Goal: Task Accomplishment & Management: Manage account settings

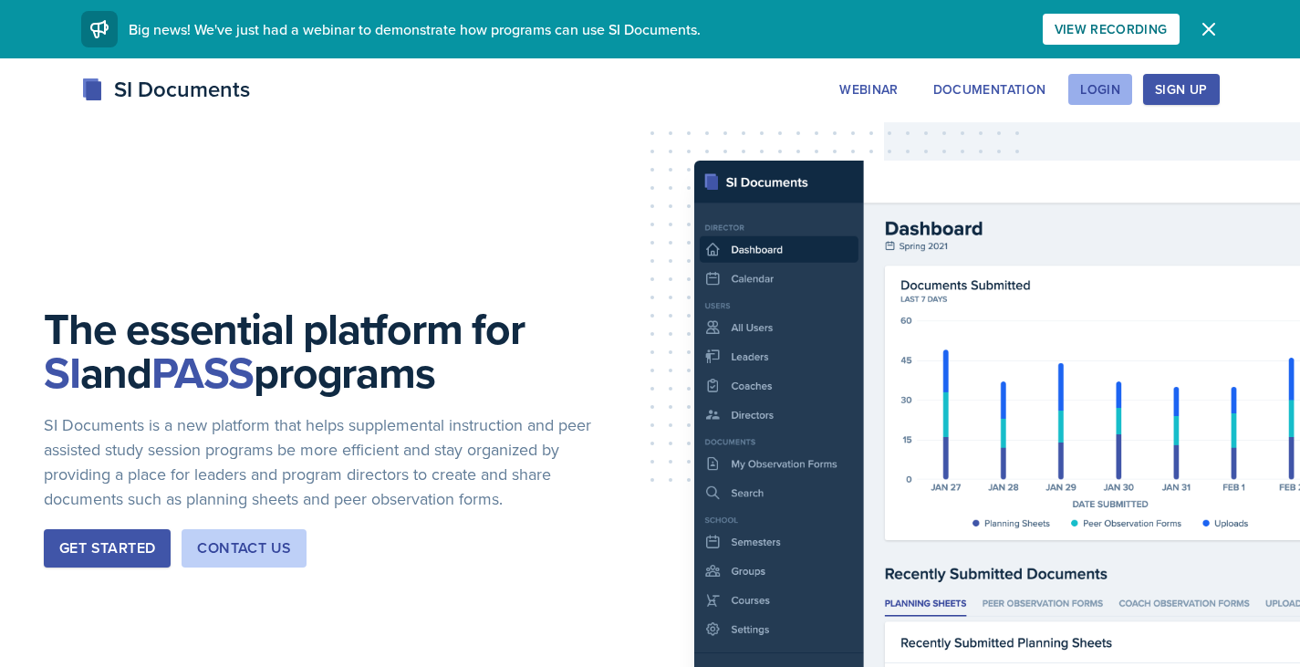
click at [1106, 90] on div "Login" at bounding box center [1101, 89] width 40 height 15
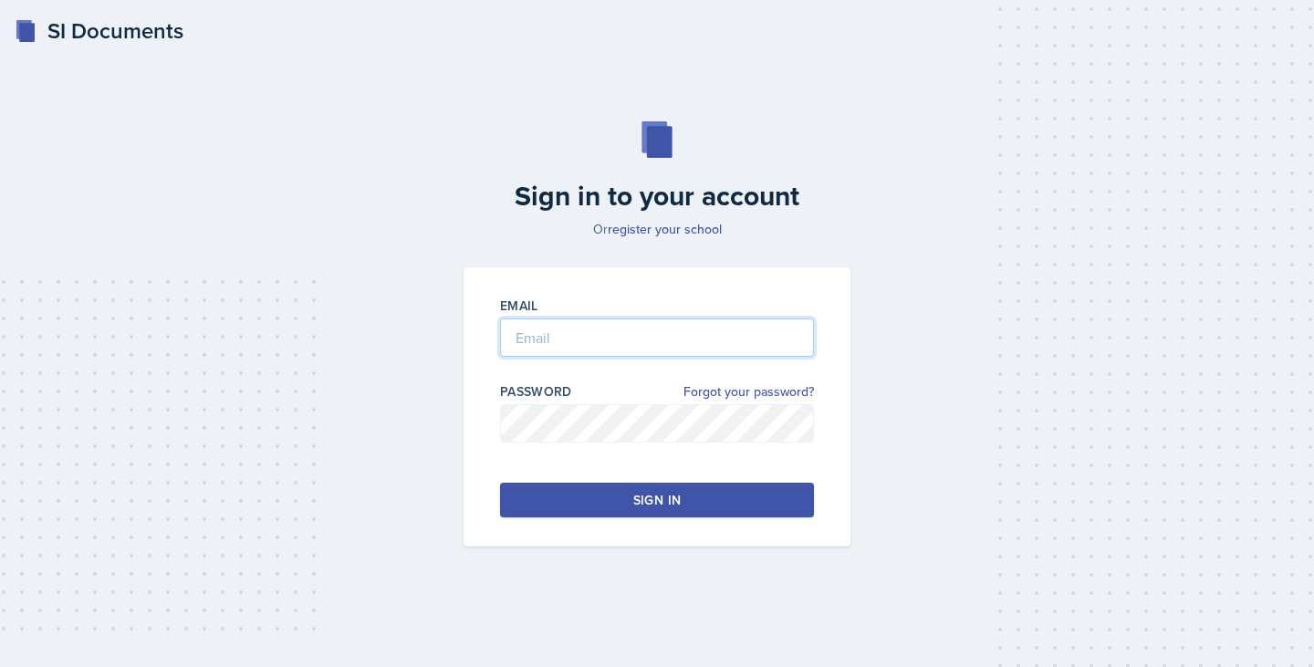
click at [572, 349] on input "email" at bounding box center [657, 338] width 314 height 38
type input "[EMAIL_ADDRESS][DOMAIN_NAME]"
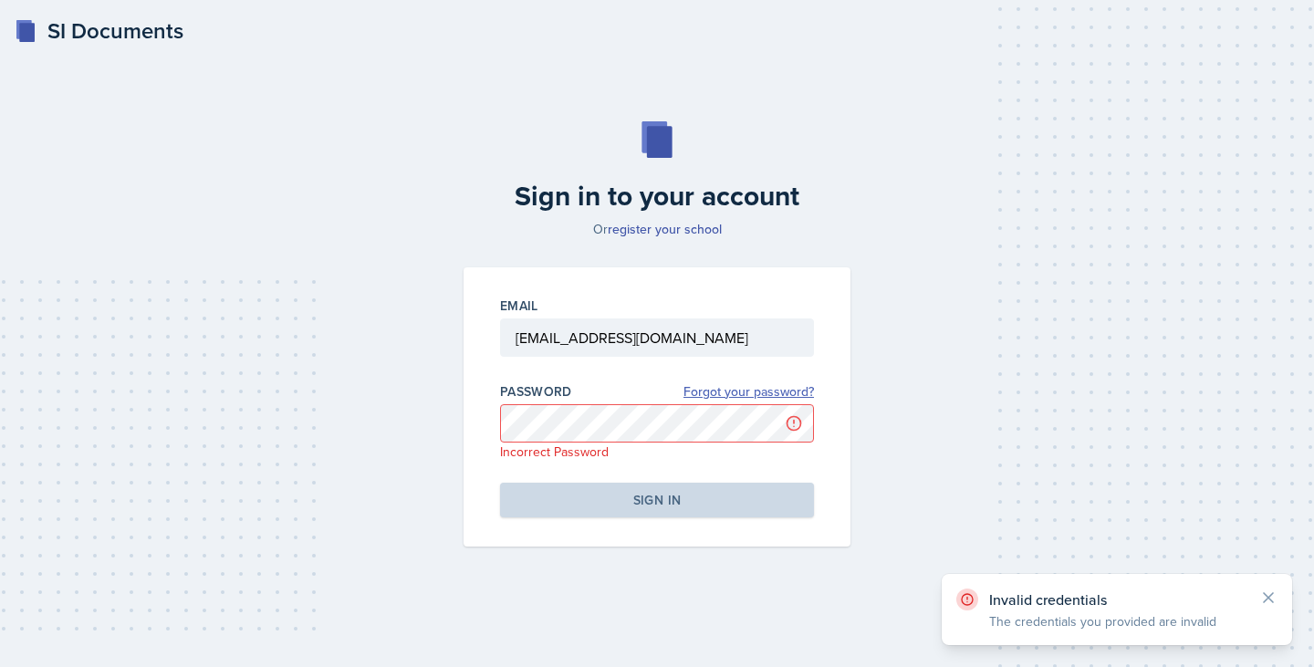
click at [726, 390] on link "Forgot your password?" at bounding box center [749, 391] width 131 height 19
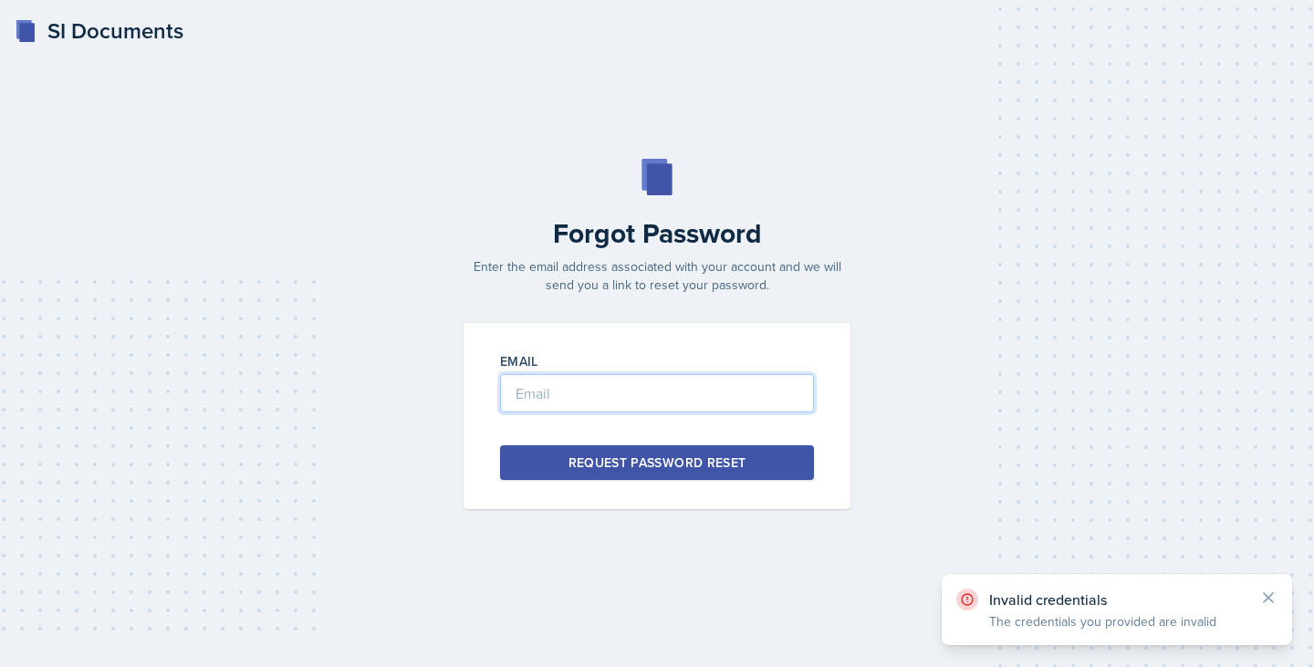
click at [726, 390] on input "email" at bounding box center [657, 393] width 314 height 38
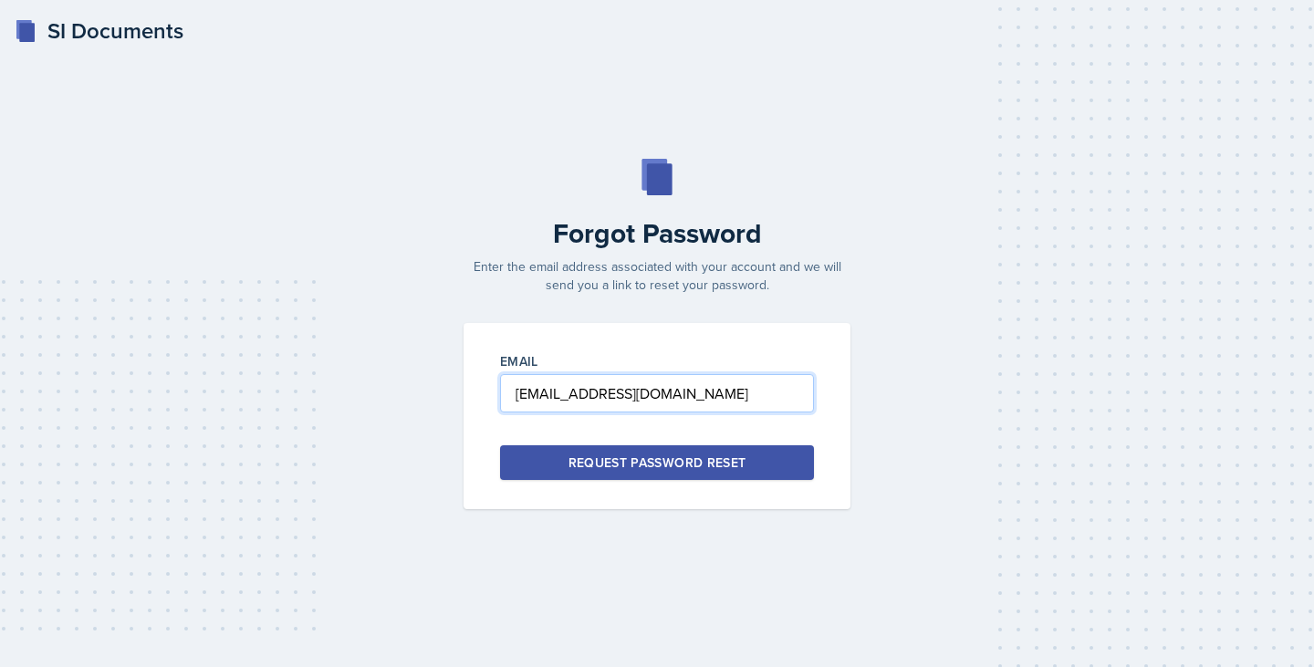
type input "[EMAIL_ADDRESS][DOMAIN_NAME]"
click at [676, 458] on div "Request Password Reset" at bounding box center [658, 463] width 178 height 18
click at [624, 400] on input "email" at bounding box center [657, 393] width 314 height 38
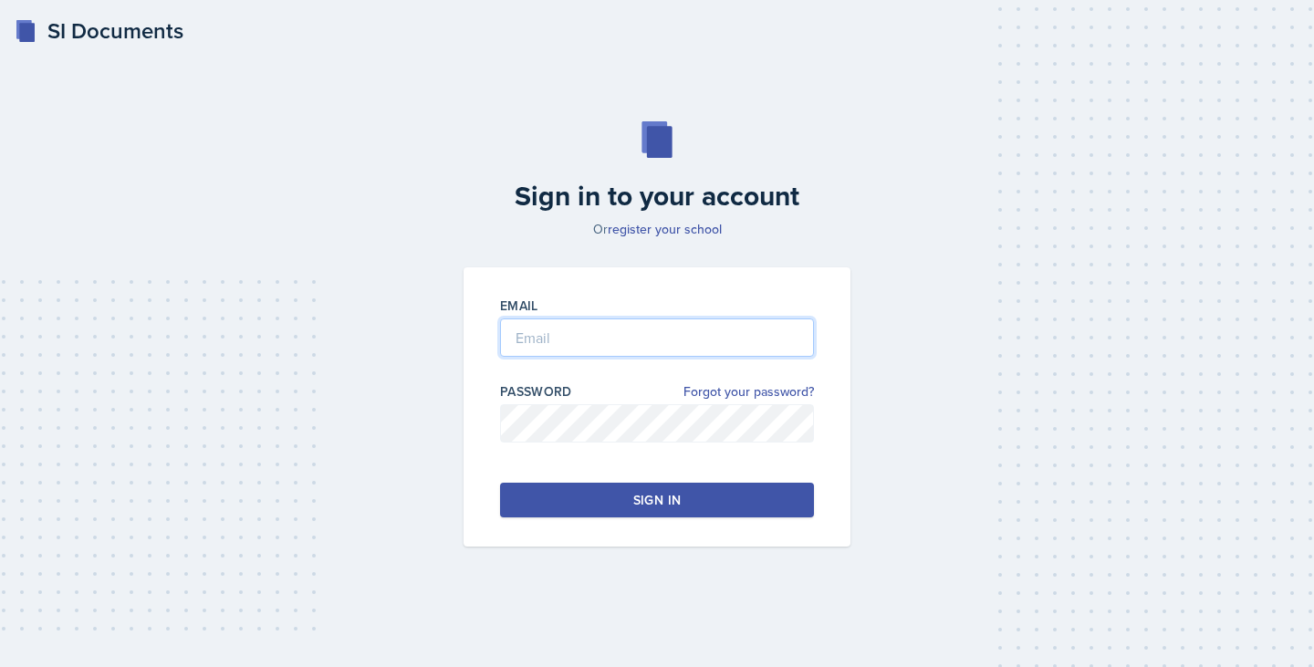
click at [594, 331] on input "email" at bounding box center [657, 338] width 314 height 38
type input "[EMAIL_ADDRESS][DOMAIN_NAME]"
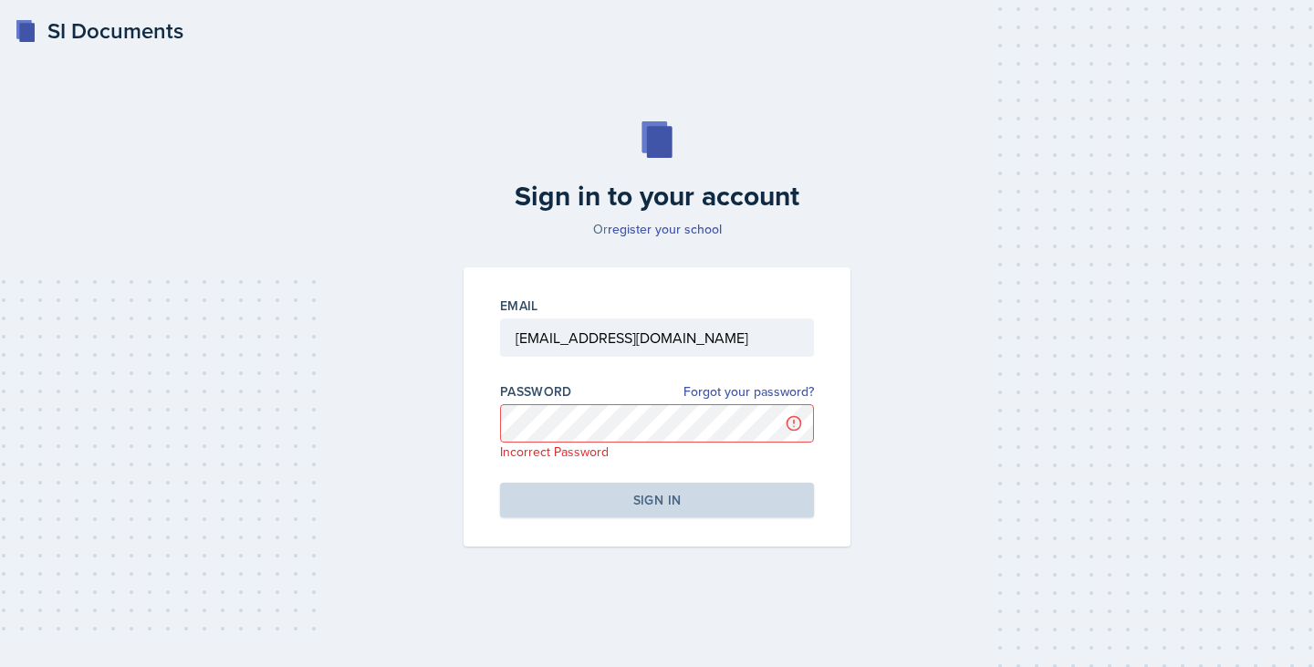
click at [939, 469] on div "Sign in to your account Or register your school Email [EMAIL_ADDRESS][DOMAIN_NA…" at bounding box center [657, 334] width 1256 height 542
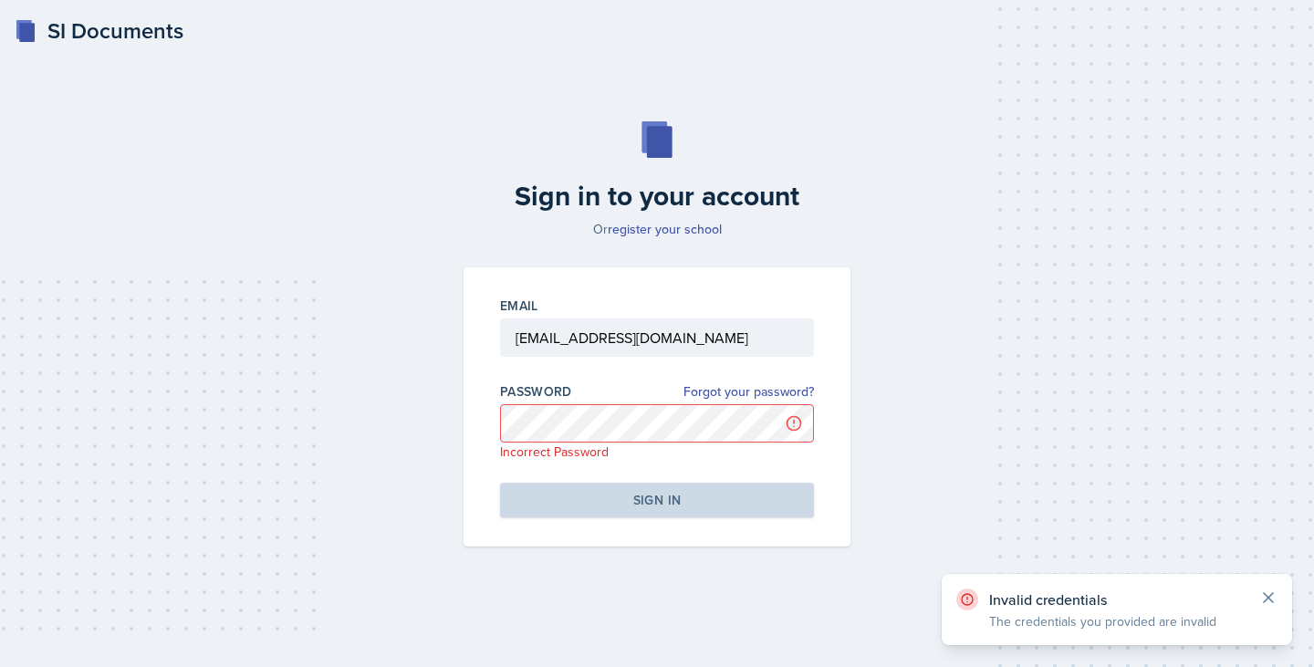
click at [1268, 590] on icon at bounding box center [1268, 598] width 18 height 18
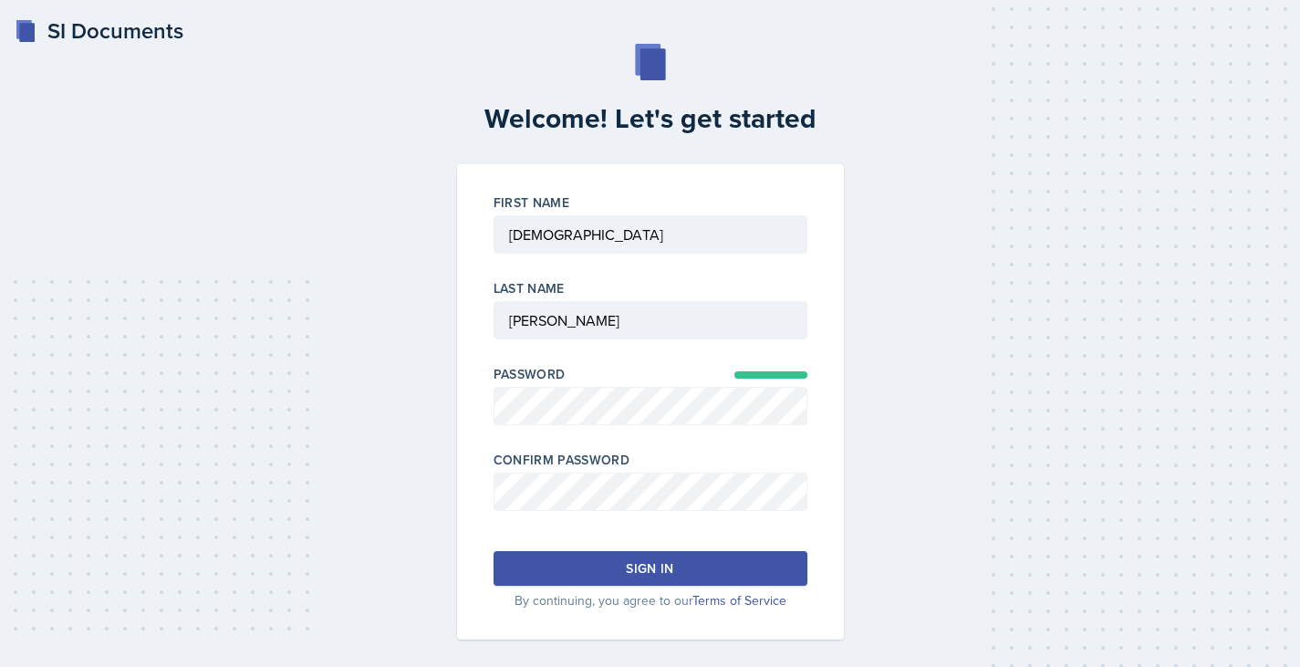
click at [596, 556] on button "Sign in" at bounding box center [651, 568] width 314 height 35
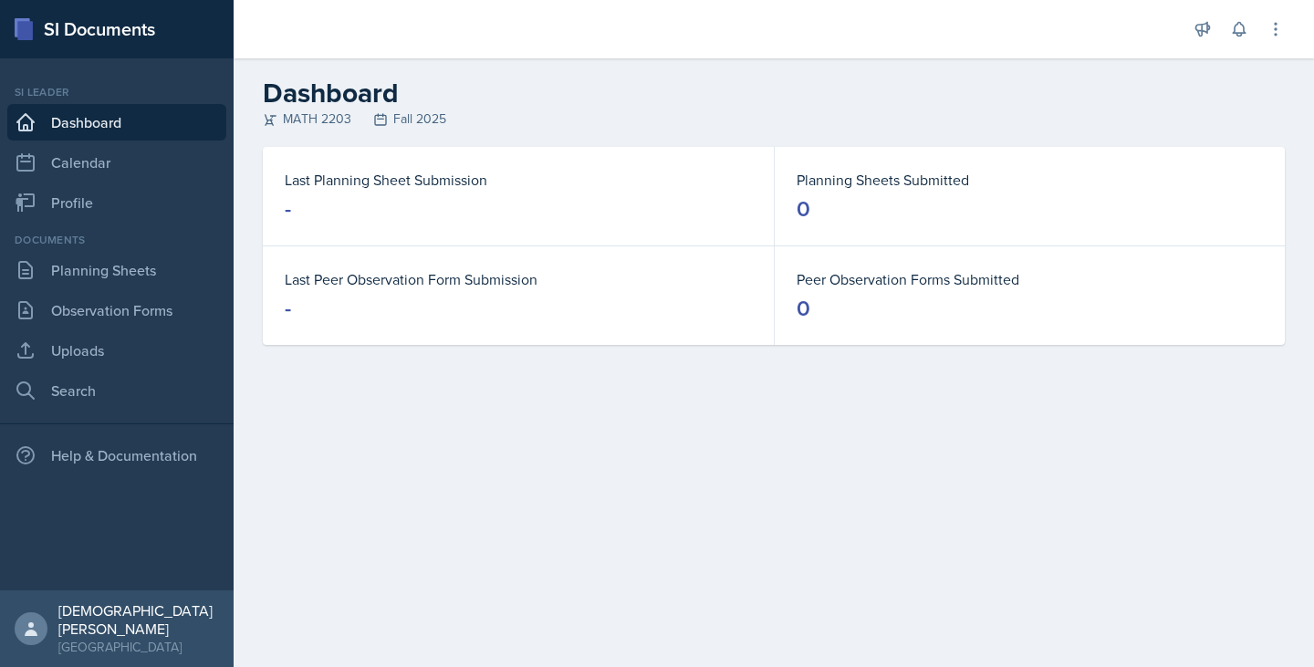
click at [320, 121] on div "MATH 2203 Fall 2025" at bounding box center [774, 119] width 1022 height 19
